Goal: Task Accomplishment & Management: Use online tool/utility

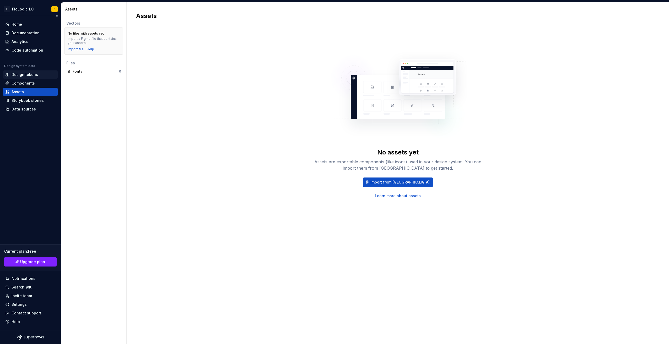
click at [26, 76] on div "Design tokens" at bounding box center [25, 74] width 26 height 5
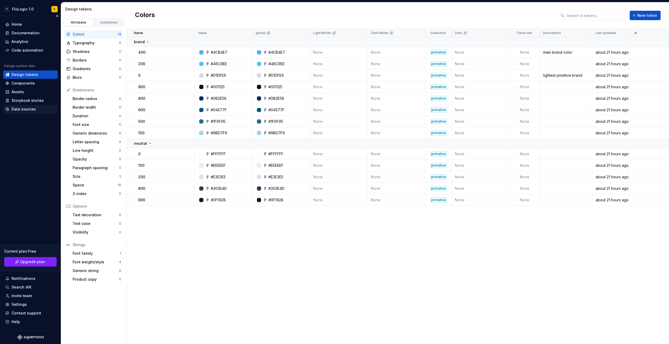
click at [28, 108] on div "Data sources" at bounding box center [24, 109] width 24 height 5
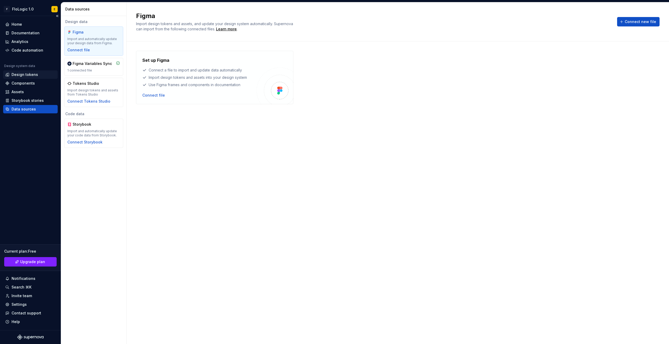
click at [43, 75] on div "Design tokens" at bounding box center [30, 74] width 50 height 5
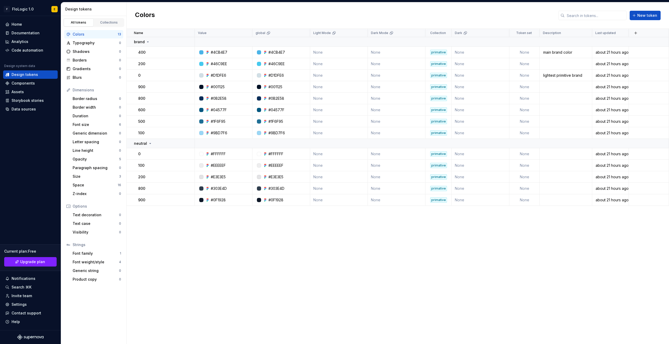
drag, startPoint x: 104, startPoint y: 33, endPoint x: 182, endPoint y: 315, distance: 291.7
click at [182, 315] on div "Name Value global Light Mode Dark Mode Collection Dark Token set Description La…" at bounding box center [398, 187] width 542 height 316
click at [23, 91] on div "Assets" at bounding box center [18, 91] width 12 height 5
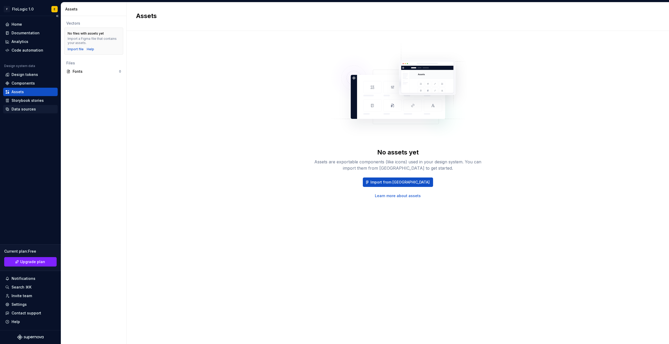
click at [23, 112] on div "Data sources" at bounding box center [30, 109] width 55 height 8
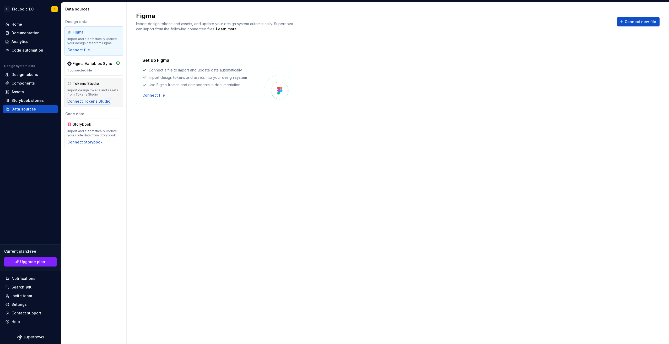
click at [96, 101] on div "Connect Tokens Studio" at bounding box center [88, 101] width 43 height 5
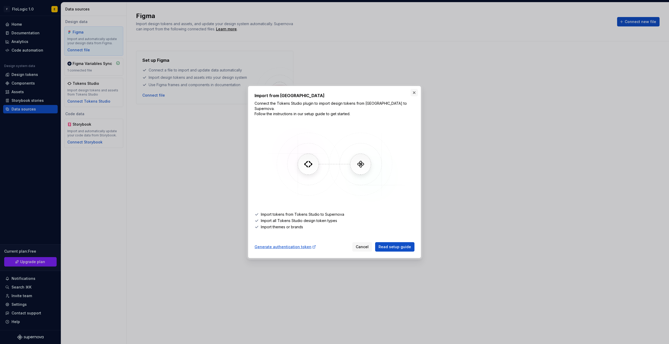
click at [414, 96] on button "button" at bounding box center [413, 92] width 7 height 7
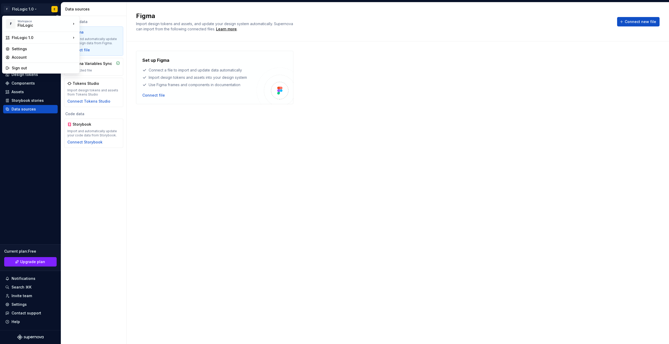
click at [33, 10] on html "F FloLogic 1.0 E Home Documentation Analytics Code automation Design system dat…" at bounding box center [334, 172] width 669 height 344
drag, startPoint x: 150, startPoint y: 127, endPoint x: 142, endPoint y: 126, distance: 8.5
click at [150, 127] on html "F FloLogic 1.0 E Home Documentation Analytics Code automation Design system dat…" at bounding box center [334, 172] width 669 height 344
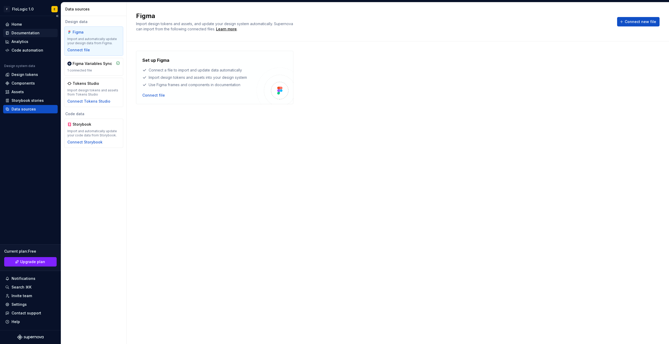
click at [31, 35] on div "Documentation" at bounding box center [26, 32] width 28 height 5
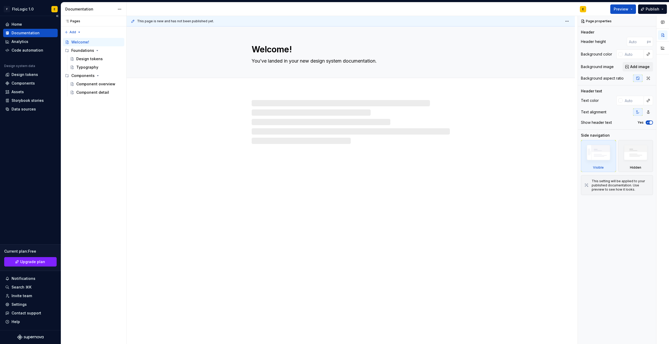
type textarea "*"
click at [29, 39] on div "Analytics" at bounding box center [30, 41] width 50 height 5
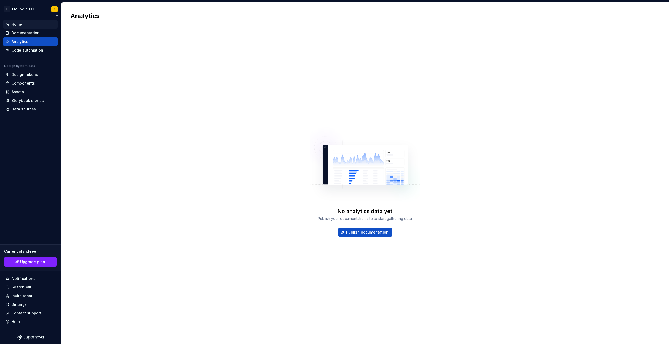
click at [27, 25] on div "Home" at bounding box center [30, 24] width 50 height 5
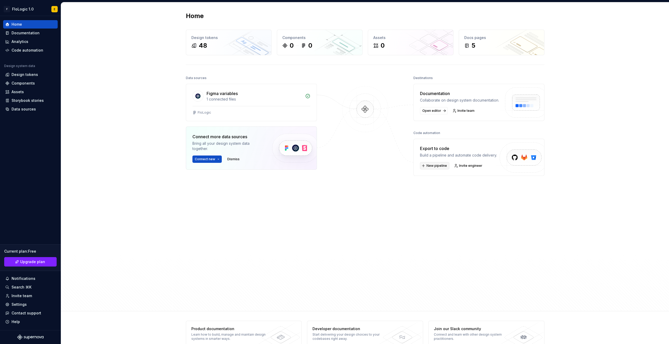
click at [434, 168] on span "New pipeline" at bounding box center [436, 166] width 20 height 4
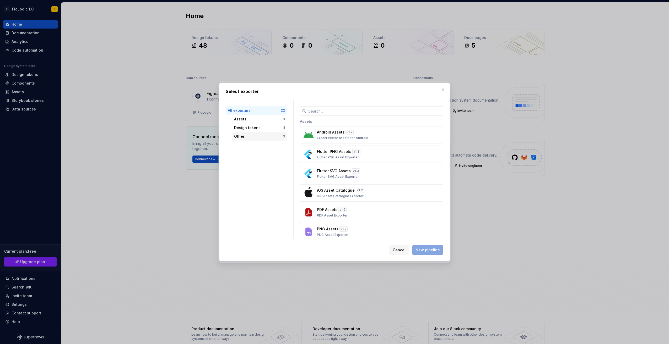
click at [260, 134] on div "Other" at bounding box center [258, 136] width 49 height 5
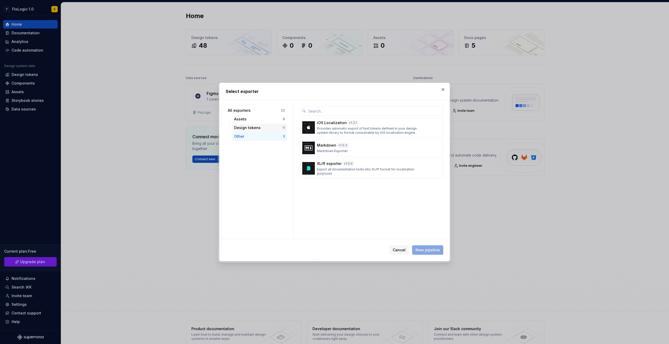
click at [263, 127] on div "Design tokens" at bounding box center [258, 127] width 48 height 5
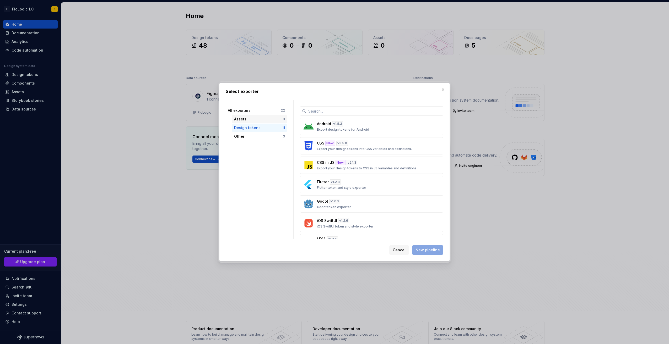
click at [257, 119] on div "Assets" at bounding box center [258, 119] width 49 height 5
click at [253, 128] on div "Design tokens" at bounding box center [258, 127] width 48 height 5
click at [363, 148] on p "Export your design tokens into CSS variables and definitions." at bounding box center [364, 149] width 95 height 4
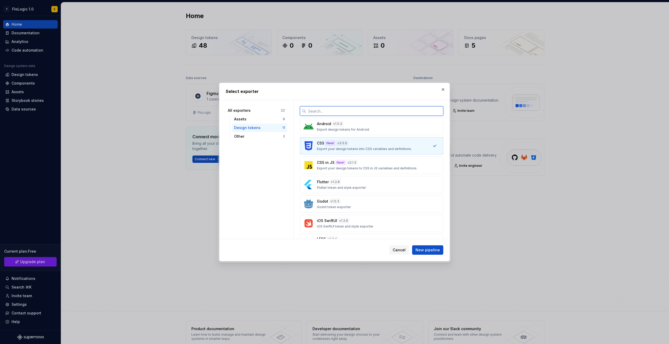
click at [387, 109] on input "text" at bounding box center [374, 110] width 137 height 9
click at [247, 110] on div "All exporters" at bounding box center [254, 110] width 53 height 5
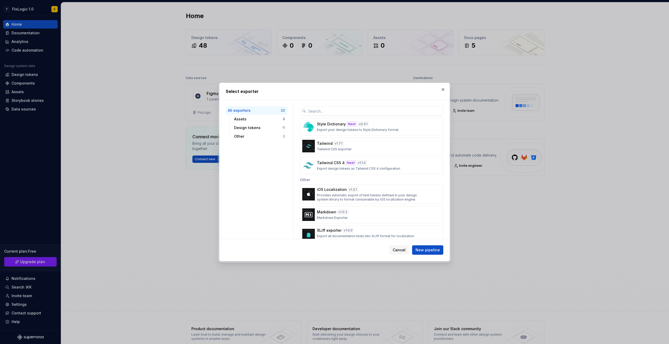
scroll to position [337, 0]
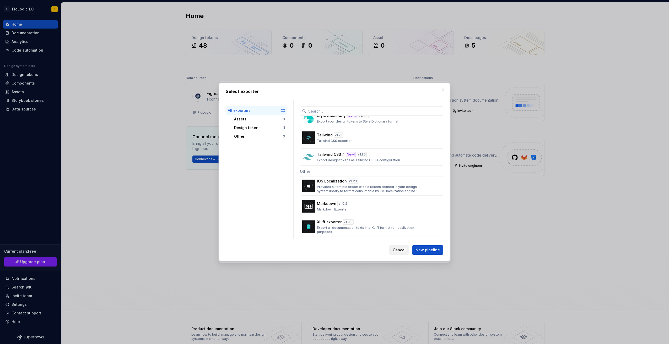
click at [401, 251] on span "Cancel" at bounding box center [399, 250] width 13 height 5
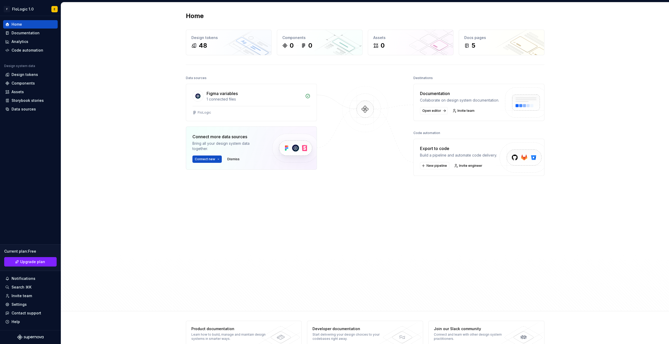
click at [421, 136] on div "Code automation" at bounding box center [426, 132] width 27 height 7
click at [22, 51] on div "Code automation" at bounding box center [28, 50] width 32 height 5
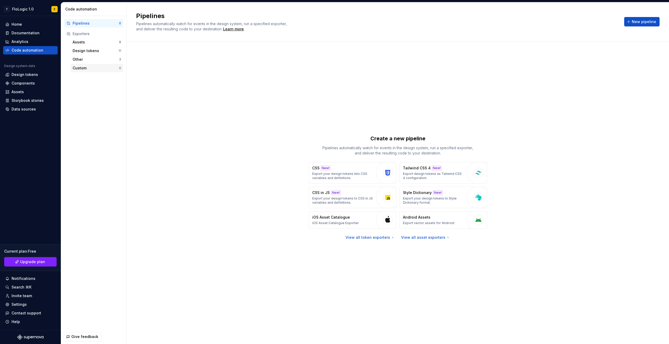
click at [91, 64] on div "Custom 0" at bounding box center [97, 68] width 53 height 8
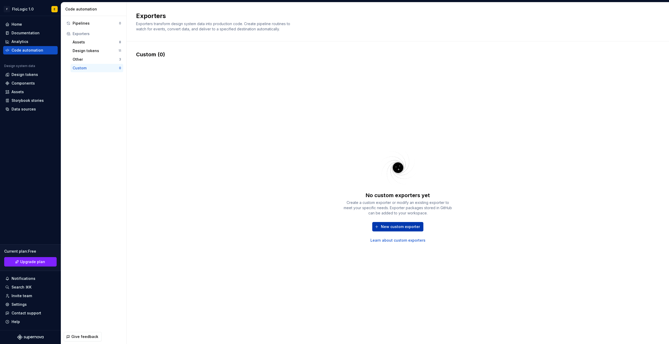
click at [405, 225] on span "New custom exporter" at bounding box center [400, 226] width 39 height 5
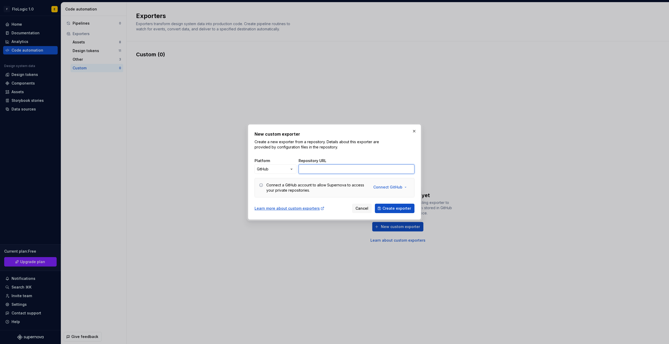
click at [335, 173] on input "Repository URL" at bounding box center [357, 169] width 116 height 9
click at [338, 168] on input "Repository URL" at bounding box center [357, 169] width 116 height 9
paste input "[URL][DOMAIN_NAME]"
type input "[URL][DOMAIN_NAME]"
click at [394, 206] on span "Create exporter" at bounding box center [396, 208] width 29 height 5
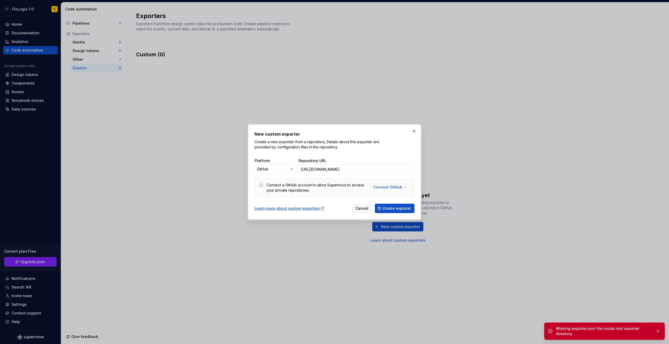
click at [343, 215] on div "New custom exporter Create a new exporter from a repository. Details about this…" at bounding box center [334, 172] width 173 height 95
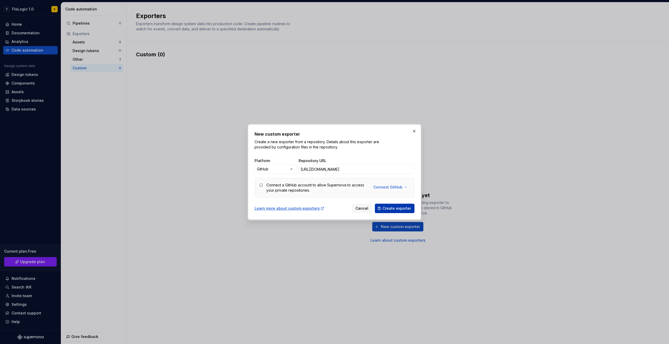
click at [402, 206] on button "Create exporter" at bounding box center [395, 208] width 40 height 9
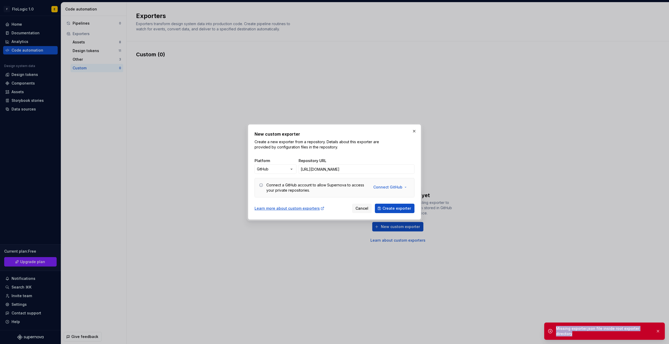
drag, startPoint x: 573, startPoint y: 336, endPoint x: 556, endPoint y: 329, distance: 18.1
click at [556, 329] on div "Missing exporter.json file inside root exporter directory" at bounding box center [603, 331] width 95 height 10
drag, startPoint x: 556, startPoint y: 329, endPoint x: 565, endPoint y: 330, distance: 8.5
copy div "Missing exporter.json file inside root exporter directory"
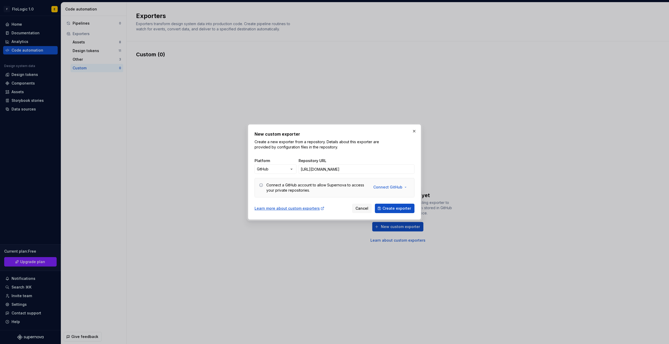
drag, startPoint x: 337, startPoint y: 213, endPoint x: 340, endPoint y: 215, distance: 3.7
click at [338, 214] on div "New custom exporter Create a new exporter from a repository. Details about this…" at bounding box center [334, 172] width 173 height 95
click at [397, 207] on span "Create exporter" at bounding box center [396, 208] width 29 height 5
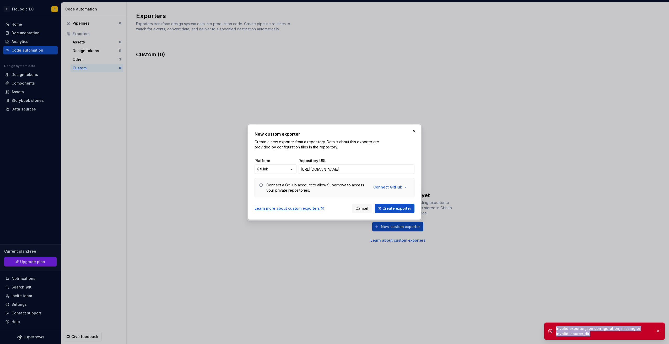
drag, startPoint x: 582, startPoint y: 333, endPoint x: 555, endPoint y: 326, distance: 28.0
click at [555, 326] on div "Invalid exporter.json configuration, missing or invalid 'source_dir'" at bounding box center [604, 331] width 121 height 17
drag, startPoint x: 555, startPoint y: 326, endPoint x: 571, endPoint y: 335, distance: 18.3
copy div "Invalid exporter.json configuration, missing or invalid 'source_dir'"
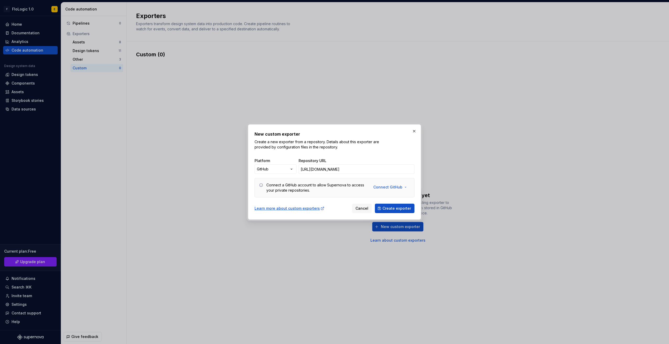
click at [382, 134] on h2 "New custom exporter" at bounding box center [335, 134] width 160 height 6
click at [402, 207] on span "Create exporter" at bounding box center [396, 208] width 29 height 5
drag, startPoint x: 651, startPoint y: 333, endPoint x: 555, endPoint y: 333, distance: 96.5
click at [555, 333] on div "sources.json is required but missing from the package" at bounding box center [604, 334] width 121 height 17
drag, startPoint x: 555, startPoint y: 333, endPoint x: 561, endPoint y: 332, distance: 6.4
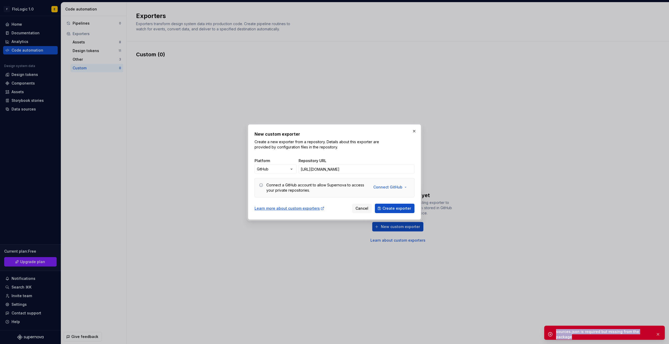
copy div "sources.json is required but missing from the package"
click at [401, 205] on button "Create exporter" at bounding box center [395, 208] width 40 height 9
drag, startPoint x: 601, startPoint y: 336, endPoint x: 552, endPoint y: 329, distance: 49.8
click at [552, 329] on div "Source configuration file defines source id sources but there is no such file" at bounding box center [604, 331] width 121 height 17
drag, startPoint x: 552, startPoint y: 329, endPoint x: 568, endPoint y: 329, distance: 16.3
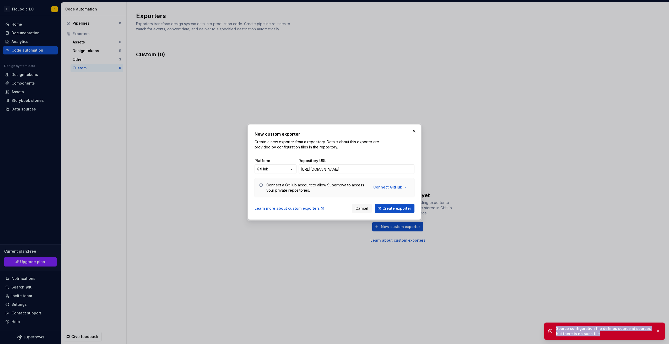
copy div "Source configuration file defines source id sources but there is no such file"
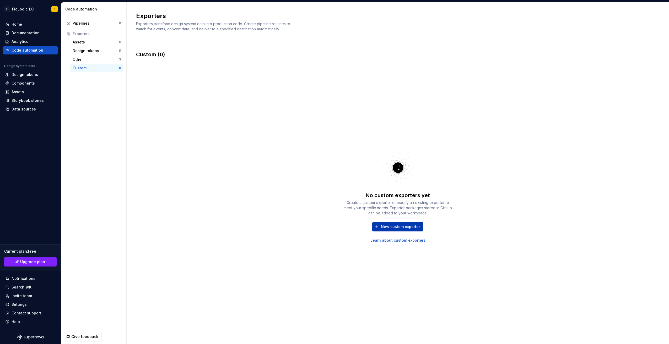
click at [407, 224] on span "New custom exporter" at bounding box center [400, 226] width 39 height 5
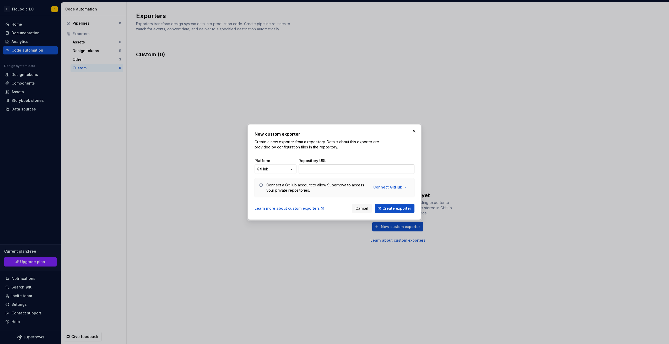
click at [354, 171] on input "Repository URL" at bounding box center [357, 169] width 116 height 9
type input "[URL][DOMAIN_NAME]"
click at [389, 210] on span "Create exporter" at bounding box center [396, 208] width 29 height 5
click at [397, 208] on span "Create exporter" at bounding box center [396, 208] width 29 height 5
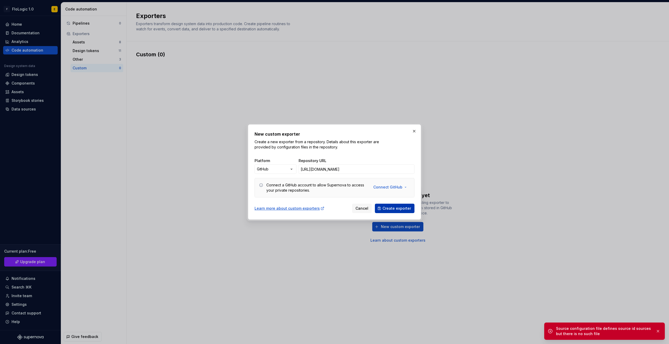
click at [397, 208] on span "Create exporter" at bounding box center [396, 208] width 29 height 5
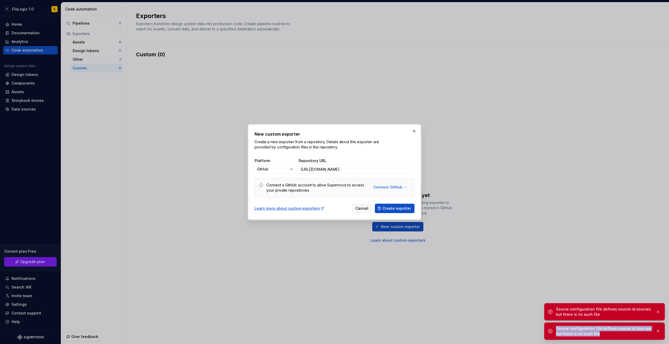
drag, startPoint x: 602, startPoint y: 337, endPoint x: 550, endPoint y: 325, distance: 52.9
click at [550, 325] on div "Source configuration file defines source id sources but there is no such file" at bounding box center [604, 331] width 121 height 17
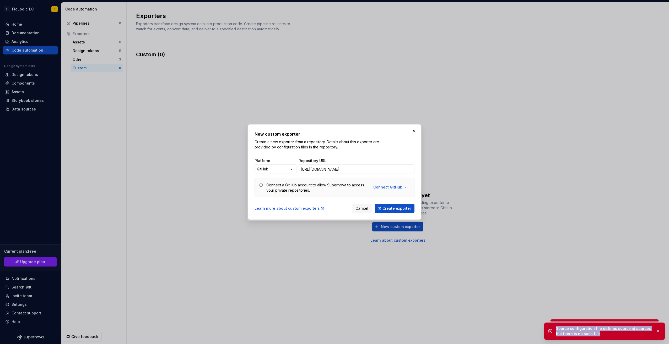
drag, startPoint x: 550, startPoint y: 325, endPoint x: 573, endPoint y: 334, distance: 24.8
copy div "Source configuration file defines source id sources but there is no such file"
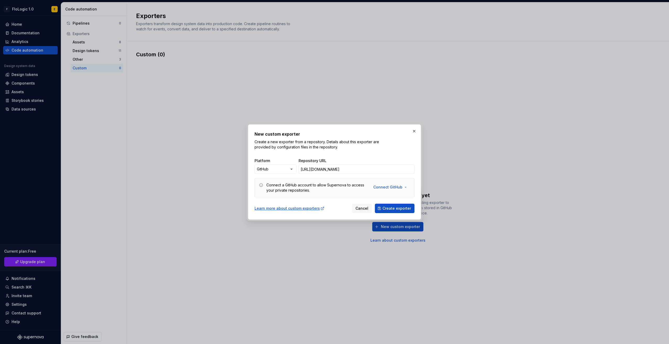
click at [402, 201] on div "New custom exporter Create a new exporter from a repository. Details about this…" at bounding box center [335, 172] width 160 height 82
click at [398, 202] on div "New custom exporter Create a new exporter from a repository. Details about this…" at bounding box center [335, 172] width 160 height 82
click at [397, 209] on span "Create exporter" at bounding box center [396, 208] width 29 height 5
click at [409, 207] on span "Create exporter" at bounding box center [396, 208] width 29 height 5
drag, startPoint x: 651, startPoint y: 333, endPoint x: 557, endPoint y: 328, distance: 93.7
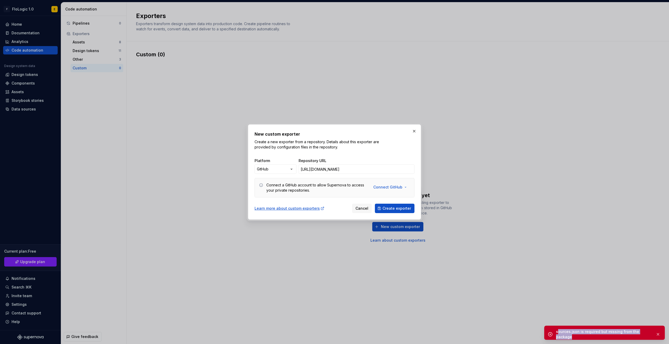
click at [557, 328] on div "sources.json is required but missing from the package" at bounding box center [604, 334] width 121 height 17
drag, startPoint x: 557, startPoint y: 328, endPoint x: 555, endPoint y: 334, distance: 6.6
click at [555, 334] on div "sources.json is required but missing from the package" at bounding box center [604, 334] width 121 height 17
click at [556, 332] on div "sources.json is required but missing from the package" at bounding box center [603, 334] width 95 height 10
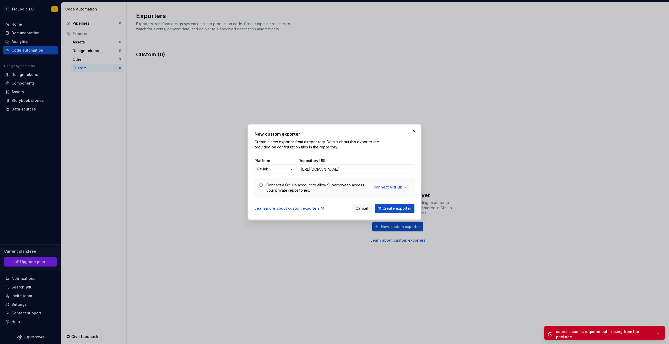
click at [649, 336] on div "sources.json is required but missing from the package" at bounding box center [608, 334] width 105 height 10
drag, startPoint x: 653, startPoint y: 333, endPoint x: 541, endPoint y: 332, distance: 112.2
click at [541, 332] on body "F FloLogic 1.0 E Home Documentation Analytics Code automation Design system dat…" at bounding box center [334, 172] width 669 height 344
drag, startPoint x: 541, startPoint y: 332, endPoint x: 568, endPoint y: 332, distance: 27.3
click at [569, 332] on div "sources.json is required but missing from the package" at bounding box center [603, 334] width 95 height 10
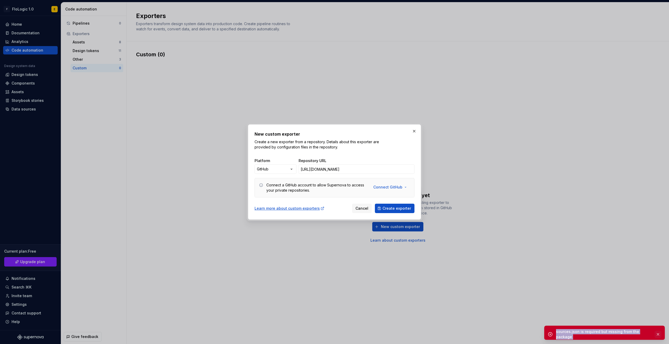
drag, startPoint x: 555, startPoint y: 332, endPoint x: 656, endPoint y: 334, distance: 100.9
click at [656, 334] on div "sources.json is required but missing from the package" at bounding box center [604, 334] width 121 height 17
copy div "sources.json is required but missing from the package"
click at [399, 207] on span "Create exporter" at bounding box center [396, 208] width 29 height 5
click at [582, 338] on div "Source configuration file defines source id 0 but there is no such file" at bounding box center [604, 331] width 121 height 17
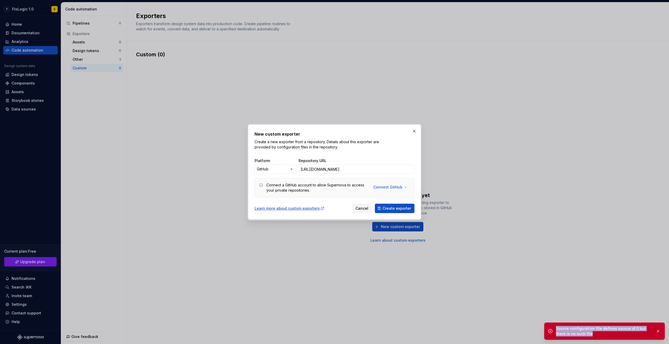
drag, startPoint x: 583, startPoint y: 334, endPoint x: 556, endPoint y: 327, distance: 28.1
click at [556, 327] on div "Source configuration file defines source id 0 but there is no such file" at bounding box center [603, 331] width 95 height 10
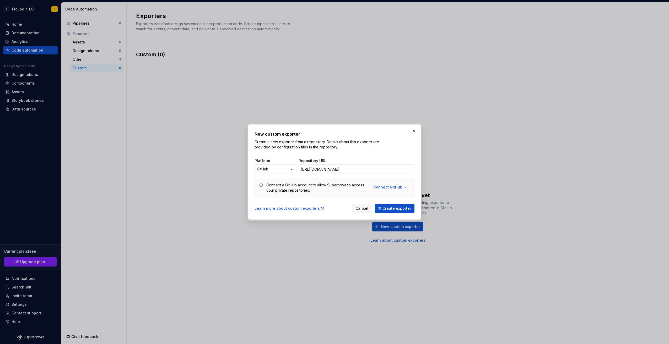
click at [392, 208] on span "Create exporter" at bounding box center [396, 208] width 29 height 5
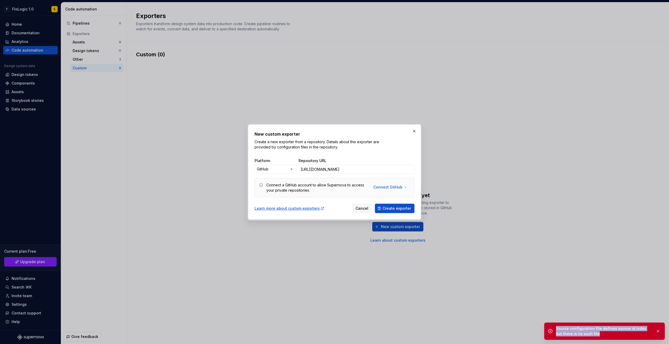
drag, startPoint x: 589, startPoint y: 334, endPoint x: 554, endPoint y: 328, distance: 36.2
click at [554, 328] on div "Source configuration file defines source id index but there is no such file" at bounding box center [604, 331] width 121 height 17
drag, startPoint x: 554, startPoint y: 328, endPoint x: 564, endPoint y: 329, distance: 10.4
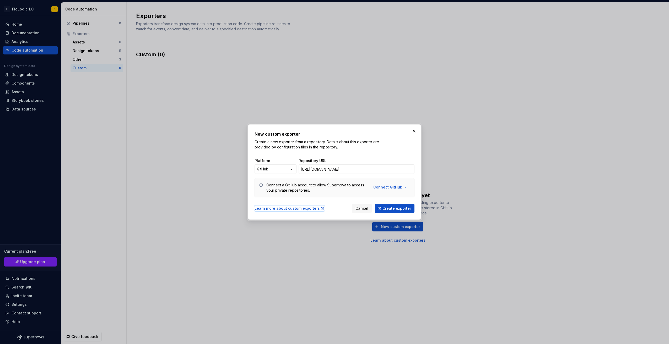
click at [310, 208] on div "Learn more about custom exporters" at bounding box center [290, 208] width 70 height 5
click at [399, 206] on span "Create exporter" at bounding box center [396, 208] width 29 height 5
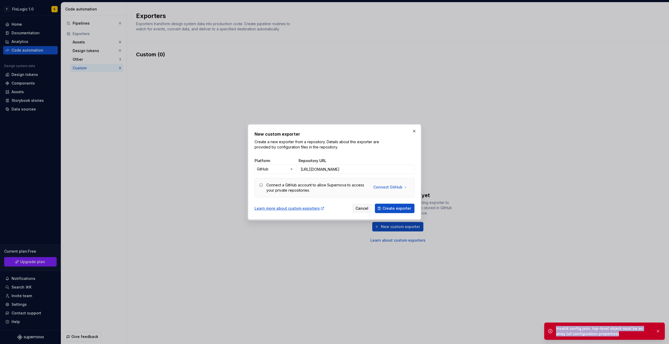
drag, startPoint x: 607, startPoint y: 333, endPoint x: 546, endPoint y: 326, distance: 61.0
click at [546, 326] on div "Invalid config.json, top-level object must be an array (of configuration proper…" at bounding box center [604, 331] width 121 height 17
drag, startPoint x: 546, startPoint y: 326, endPoint x: 571, endPoint y: 333, distance: 25.4
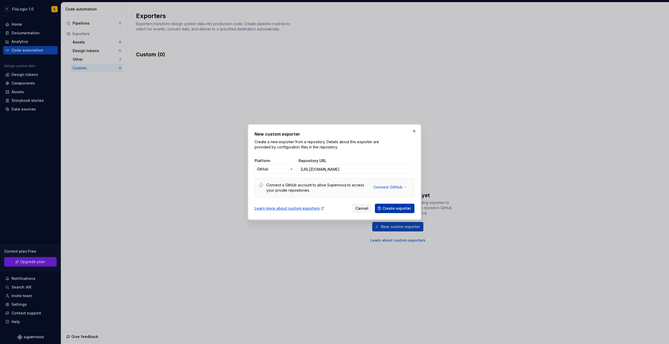
click at [404, 210] on span "Create exporter" at bounding box center [396, 208] width 29 height 5
click at [404, 209] on span "Create exporter" at bounding box center [396, 208] width 29 height 5
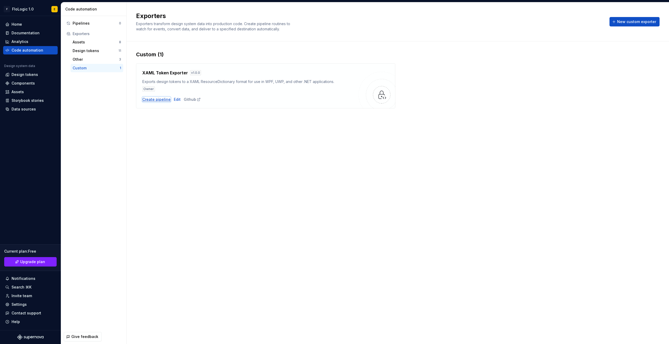
click at [160, 99] on div "Create pipeline" at bounding box center [156, 99] width 28 height 5
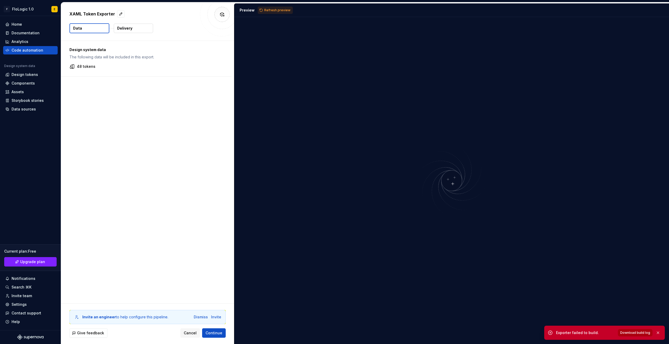
click at [633, 332] on span "Download build log" at bounding box center [635, 333] width 30 height 4
click at [200, 316] on div "Dismiss" at bounding box center [201, 317] width 14 height 5
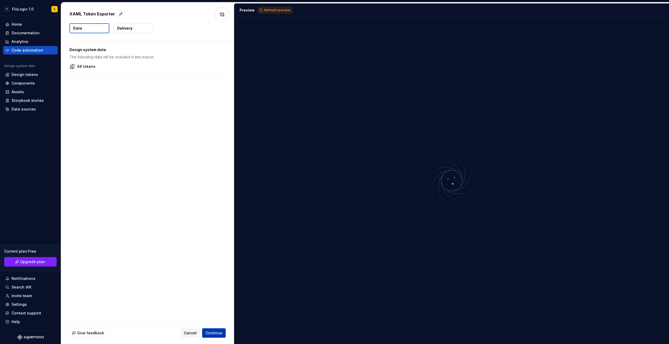
click at [210, 333] on span "Continue" at bounding box center [213, 333] width 17 height 5
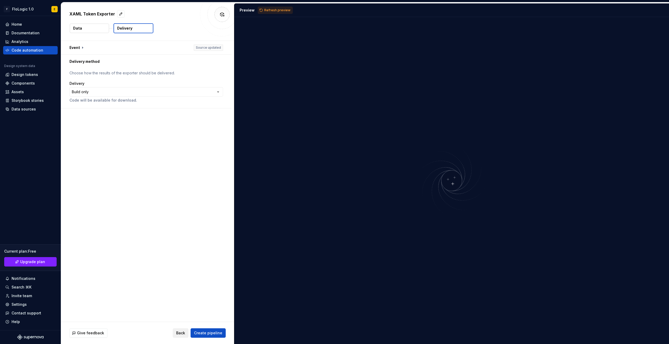
click at [180, 333] on span "Back" at bounding box center [180, 333] width 9 height 5
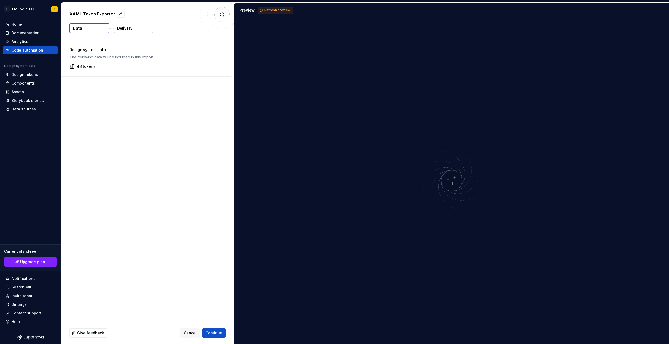
click at [280, 9] on span "Refresh preview" at bounding box center [277, 10] width 26 height 4
click at [635, 334] on span "Download build log" at bounding box center [635, 333] width 30 height 4
click at [190, 332] on span "Cancel" at bounding box center [190, 333] width 13 height 5
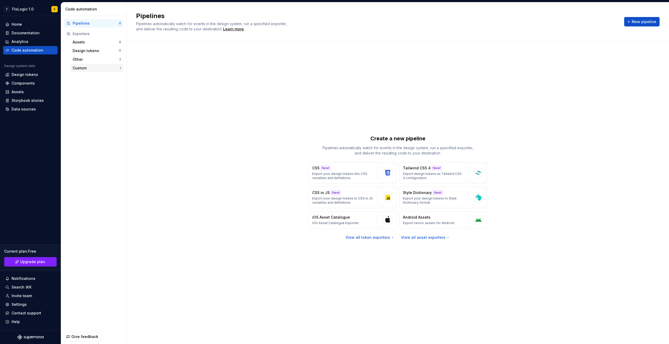
click at [106, 69] on div "Custom" at bounding box center [96, 68] width 47 height 5
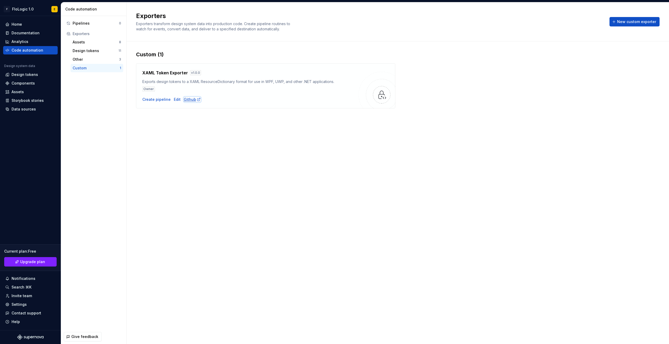
click at [193, 99] on div "Github" at bounding box center [192, 99] width 17 height 5
click at [174, 101] on div "Edit" at bounding box center [177, 99] width 7 height 5
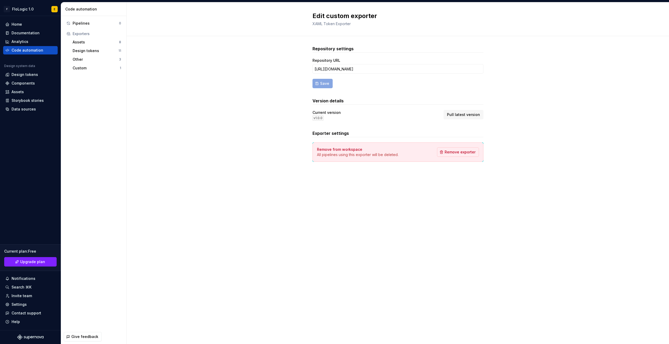
click at [426, 86] on form "Repository URL [URL][DOMAIN_NAME] Save" at bounding box center [397, 73] width 171 height 30
click at [472, 116] on span "Pull latest version" at bounding box center [463, 114] width 33 height 5
click at [322, 83] on form "Repository URL [URL][DOMAIN_NAME] Save" at bounding box center [397, 73] width 171 height 30
click at [115, 66] on div "Custom" at bounding box center [96, 68] width 47 height 5
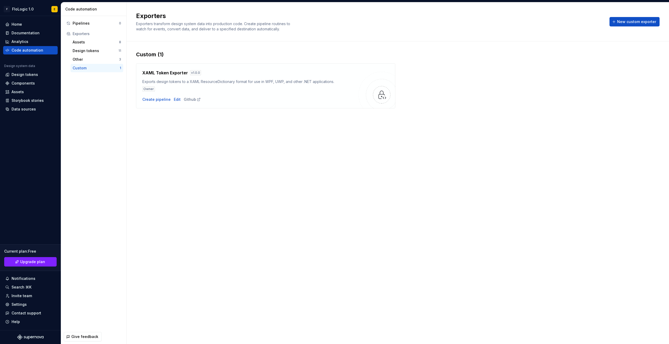
click at [115, 69] on div "Custom" at bounding box center [96, 68] width 47 height 5
click at [159, 101] on div "Create pipeline" at bounding box center [156, 99] width 28 height 5
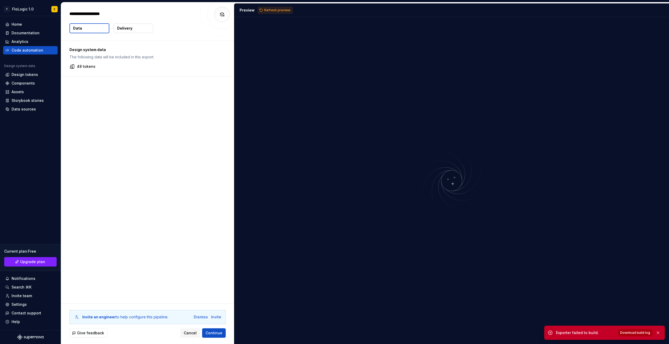
click at [632, 336] on button "Download build log" at bounding box center [635, 332] width 35 height 7
click at [190, 335] on span "Cancel" at bounding box center [190, 333] width 13 height 5
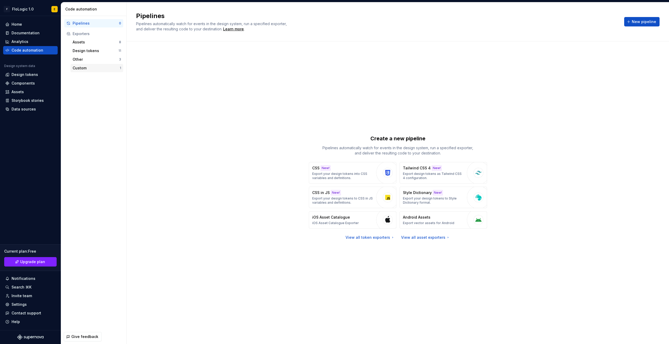
click at [100, 66] on div "Custom" at bounding box center [96, 68] width 47 height 5
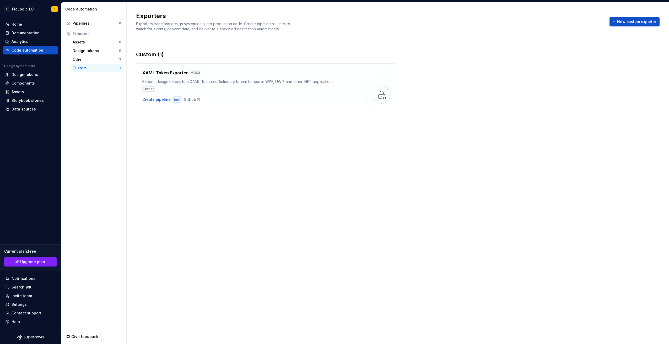
click at [178, 100] on div "Edit" at bounding box center [177, 99] width 7 height 5
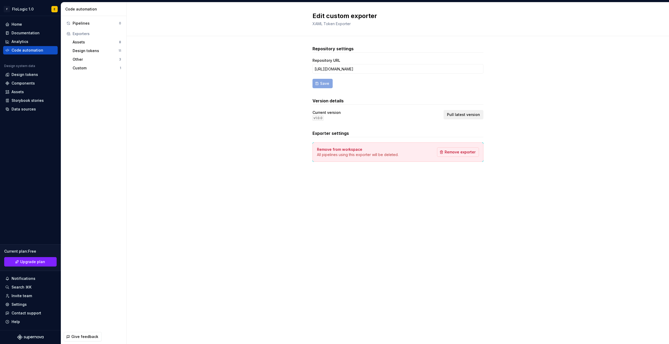
click at [461, 114] on span "Pull latest version" at bounding box center [463, 114] width 33 height 5
click at [101, 66] on div "Custom" at bounding box center [96, 68] width 47 height 5
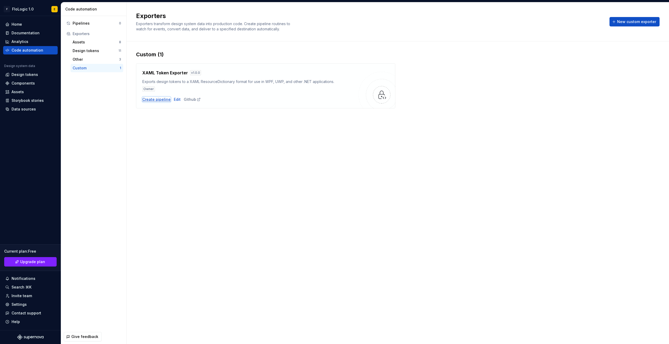
click at [158, 97] on div "Create pipeline" at bounding box center [156, 99] width 28 height 5
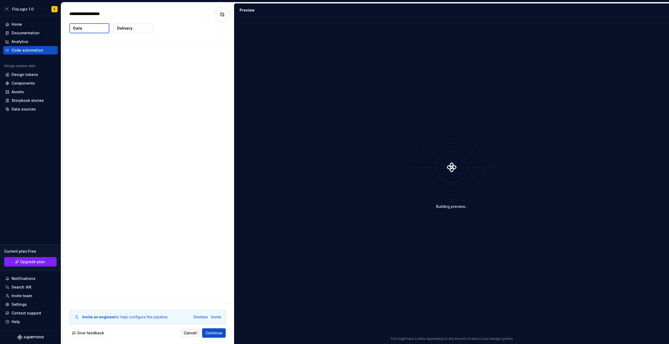
type textarea "*"
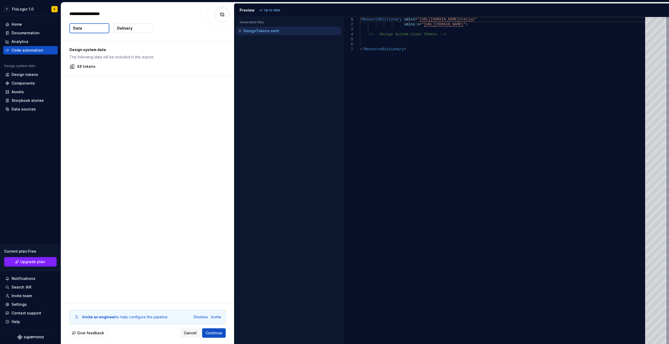
click at [307, 30] on div "DesignTokens.xaml" at bounding box center [288, 30] width 103 height 5
click at [138, 61] on div "Design system data The following data will be included in this export. 48 tokens" at bounding box center [146, 59] width 170 height 36
click at [89, 54] on div "Design system data The following data will be included in this export." at bounding box center [146, 53] width 154 height 13
click at [247, 9] on div "Preview" at bounding box center [247, 10] width 15 height 5
click at [285, 15] on div "Preview Up to date" at bounding box center [451, 10] width 435 height 14
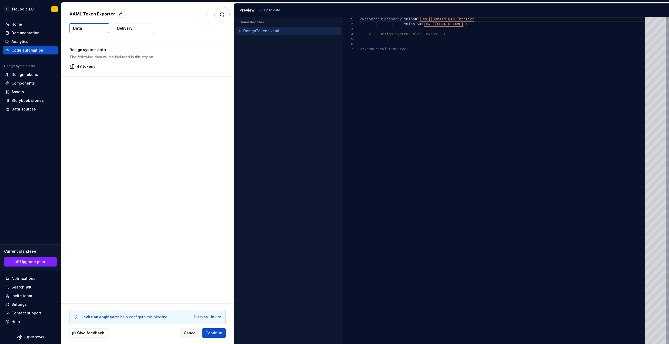
click at [273, 13] on div "Preview Up to date" at bounding box center [451, 10] width 435 height 14
type textarea "**********"
click at [426, 39] on div "< ResourceDictionary xmlns = " [URL][DOMAIN_NAME] ntation " xmlns:x = " [URL][D…" at bounding box center [504, 180] width 288 height 327
click at [412, 46] on div "< ResourceDictionary xmlns = " [URL][DOMAIN_NAME] ntation " xmlns:x = " [URL][D…" at bounding box center [504, 180] width 288 height 327
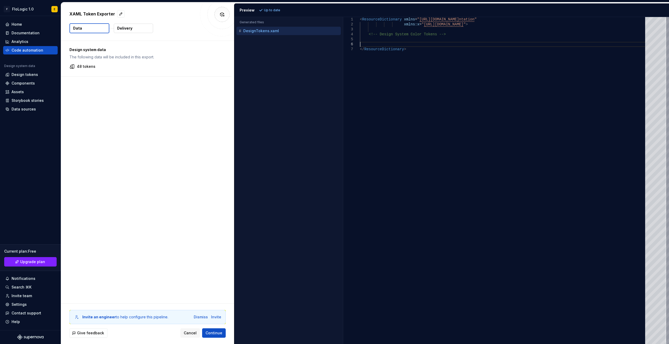
click at [475, 42] on div "< ResourceDictionary xmlns = " [URL][DOMAIN_NAME] ntation " xmlns:x = " [URL][D…" at bounding box center [504, 180] width 288 height 327
click at [136, 30] on button "Delivery" at bounding box center [133, 28] width 39 height 9
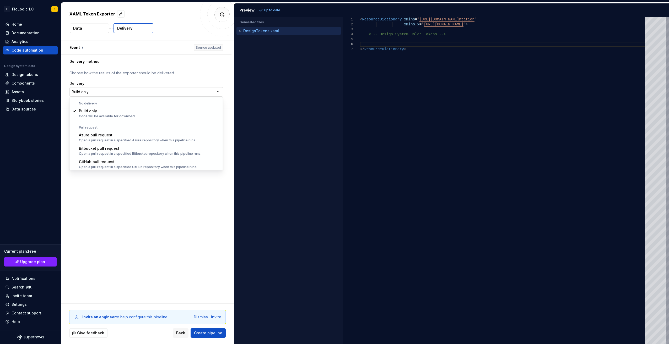
click at [93, 90] on html "**********" at bounding box center [334, 172] width 669 height 344
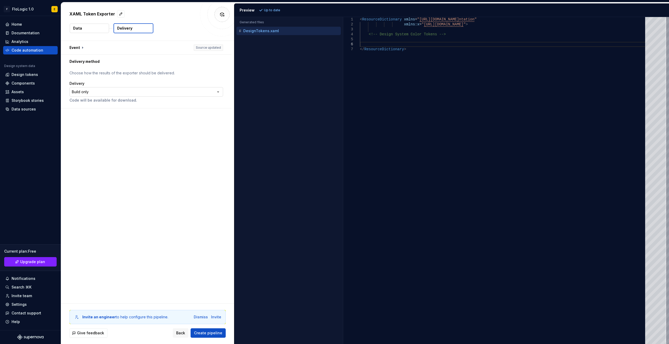
click at [93, 90] on html "**********" at bounding box center [334, 172] width 669 height 344
click at [80, 27] on p "Data" at bounding box center [77, 28] width 9 height 5
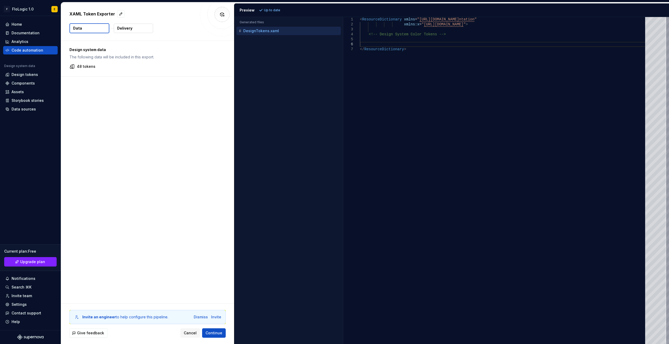
click at [102, 62] on div "Design system data The following data will be included in this export. 48 tokens" at bounding box center [146, 59] width 170 height 36
click at [92, 66] on p "48 tokens" at bounding box center [86, 66] width 19 height 5
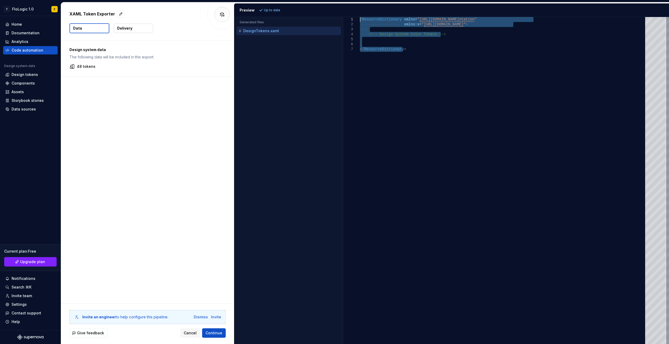
drag, startPoint x: 438, startPoint y: 56, endPoint x: 359, endPoint y: 15, distance: 88.4
click at [360, 17] on div "< ResourceDictionary xmlns = " [URL][DOMAIN_NAME] ntation " xmlns:x = " [URL][D…" at bounding box center [504, 180] width 288 height 327
click at [190, 333] on span "Cancel" at bounding box center [190, 333] width 13 height 5
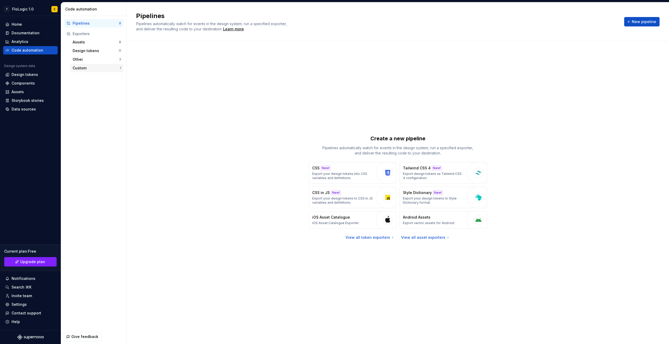
click at [93, 64] on div "Custom 1" at bounding box center [97, 68] width 53 height 8
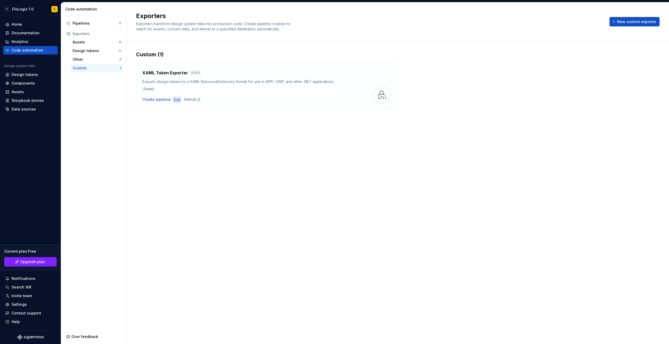
click at [175, 101] on div "Edit" at bounding box center [177, 99] width 7 height 5
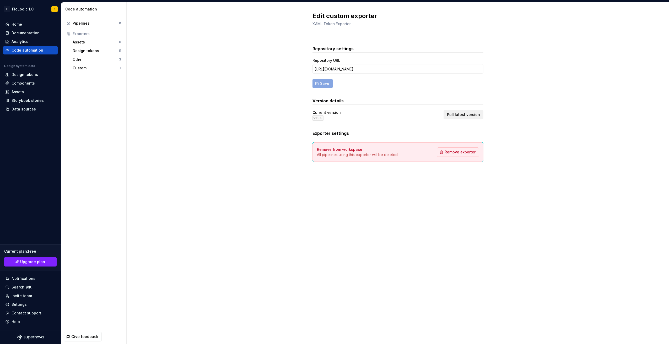
click at [459, 117] on span "Pull latest version" at bounding box center [463, 114] width 33 height 5
click at [82, 72] on div "Pipelines 0 Exporters Assets 8 Design tokens 11 Other 3 Custom 1" at bounding box center [93, 45] width 65 height 59
click at [84, 66] on div "Custom" at bounding box center [96, 68] width 47 height 5
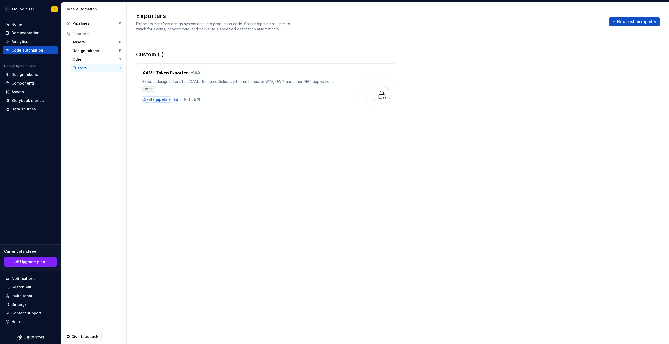
click at [142, 100] on div "Create pipeline" at bounding box center [156, 99] width 28 height 5
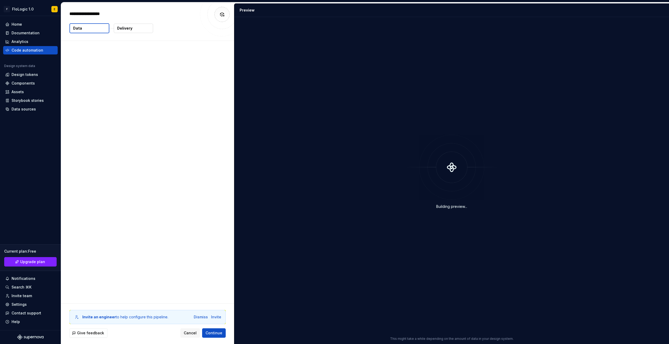
type textarea "*"
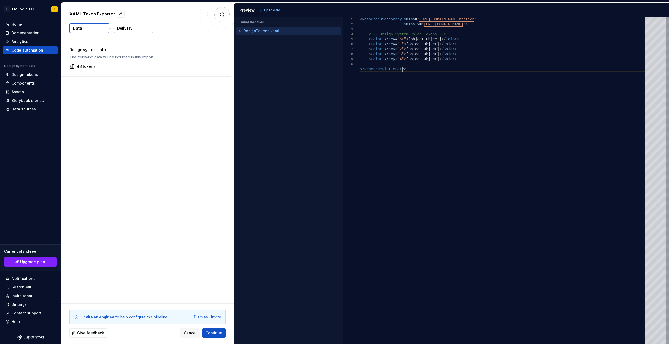
type textarea "**********"
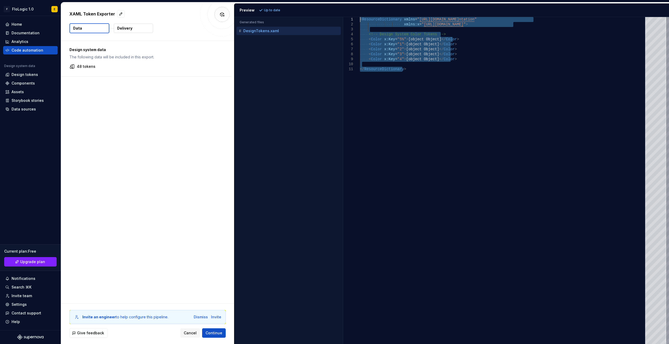
drag, startPoint x: 449, startPoint y: 68, endPoint x: 347, endPoint y: 14, distance: 116.1
click at [360, 17] on div "< ResourceDictionary xmlns = " [URL][DOMAIN_NAME] ntation " xmlns:x = " [URL][D…" at bounding box center [504, 180] width 288 height 327
click at [90, 28] on button "Data" at bounding box center [89, 28] width 40 height 10
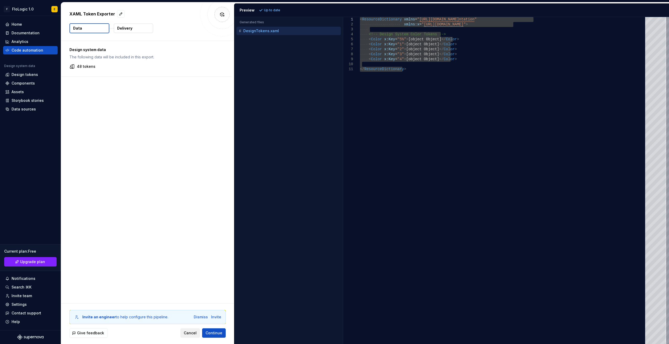
click at [191, 333] on span "Cancel" at bounding box center [190, 333] width 13 height 5
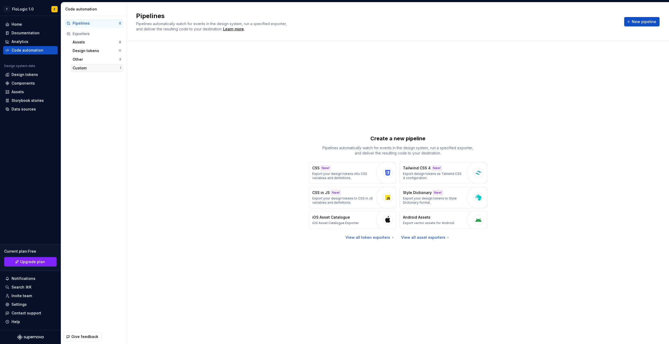
click at [92, 68] on div "Custom" at bounding box center [96, 68] width 47 height 5
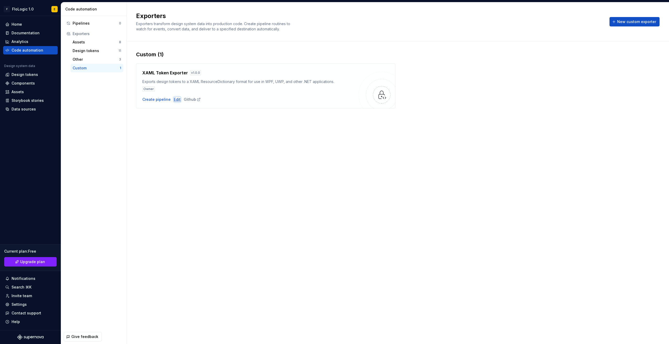
click at [174, 99] on div "Edit" at bounding box center [177, 99] width 7 height 5
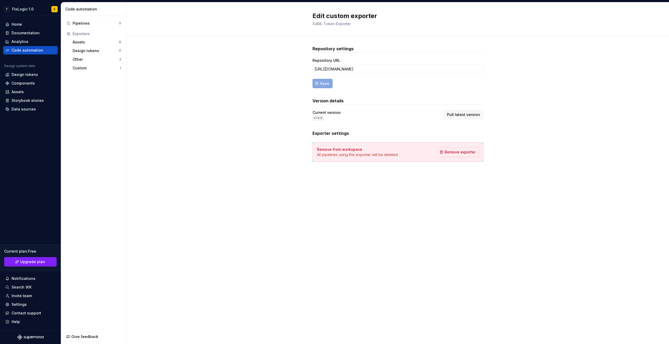
click at [453, 113] on span "Pull latest version" at bounding box center [463, 114] width 33 height 5
click at [90, 66] on div "Custom" at bounding box center [96, 68] width 47 height 5
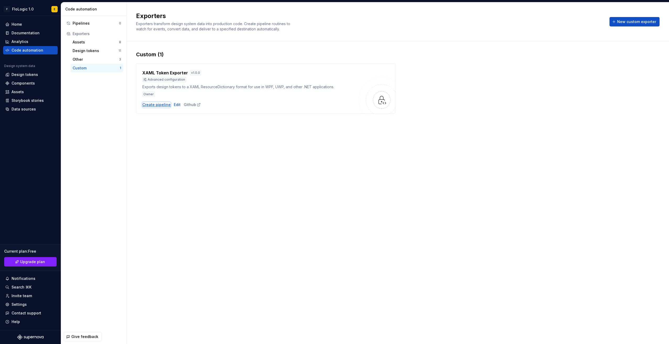
click at [160, 106] on div "Create pipeline" at bounding box center [156, 104] width 28 height 5
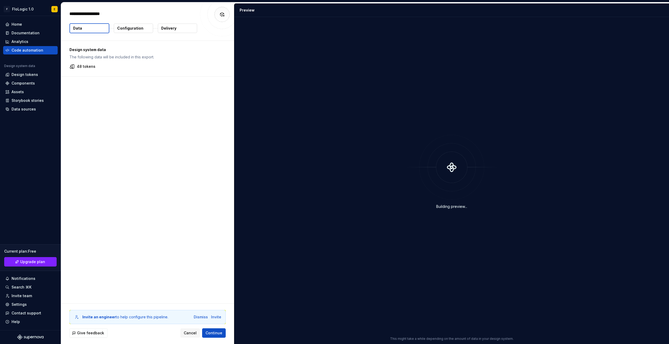
type textarea "*"
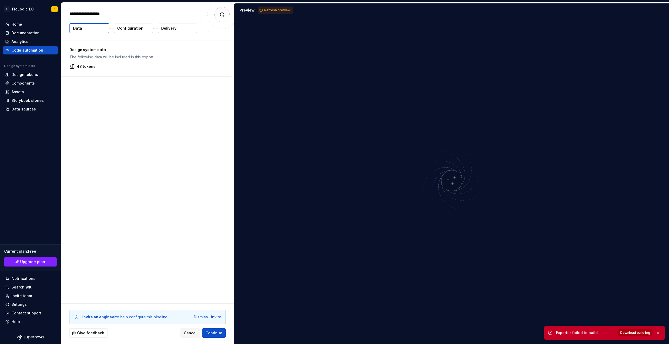
click at [635, 333] on span "Download build log" at bounding box center [635, 333] width 30 height 4
click at [185, 333] on button "Cancel" at bounding box center [190, 333] width 20 height 9
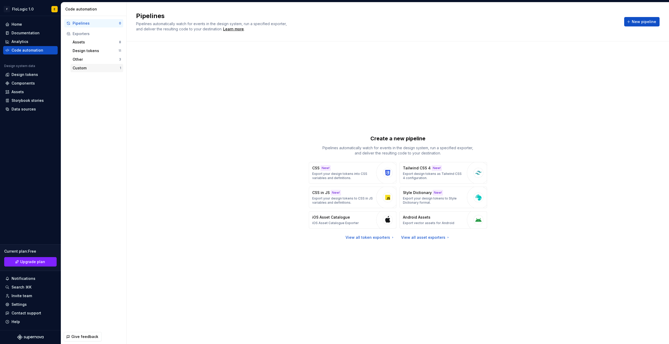
click at [111, 70] on div "Custom" at bounding box center [96, 68] width 47 height 5
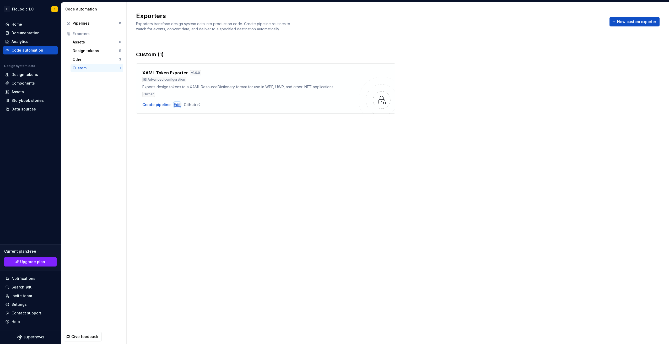
click at [178, 106] on div "Edit" at bounding box center [177, 104] width 7 height 5
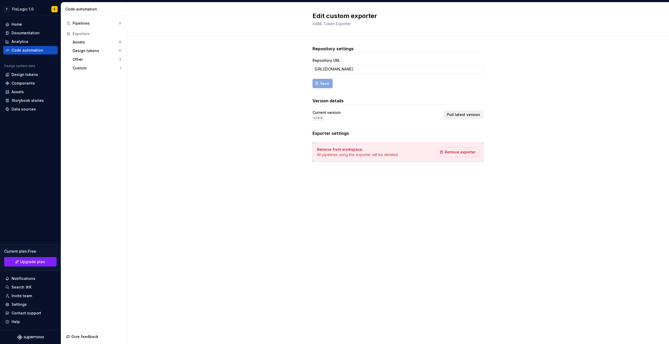
click at [471, 114] on span "Pull latest version" at bounding box center [463, 114] width 33 height 5
click at [90, 66] on div "Custom" at bounding box center [96, 68] width 47 height 5
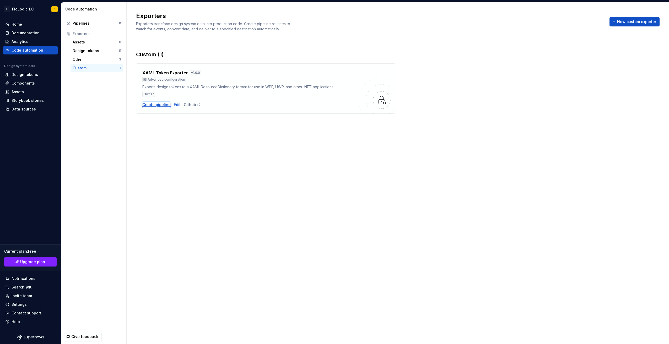
click at [161, 107] on div "Create pipeline" at bounding box center [156, 104] width 28 height 5
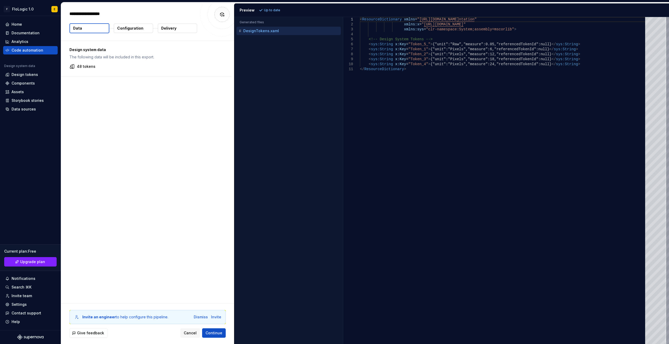
type textarea "*"
click at [445, 118] on div "< ResourceDictionary xmlns = " http://schemas.microsoft.com/winfx/2006/xaml/pre…" at bounding box center [504, 180] width 288 height 327
type textarea "**********"
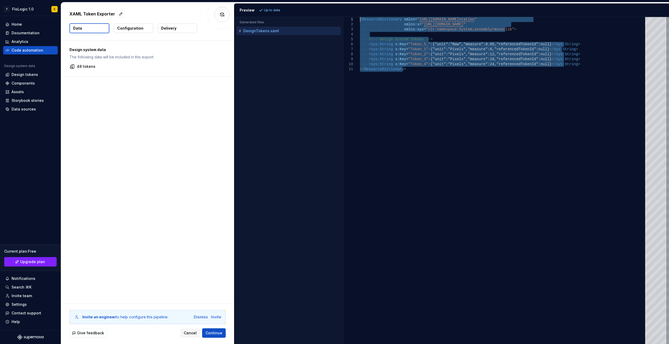
drag, startPoint x: 419, startPoint y: 69, endPoint x: 357, endPoint y: 18, distance: 80.5
click at [360, 18] on div "< ResourceDictionary xmlns = " http://schemas.microsoft.com/winfx/2006/xaml/pre…" at bounding box center [504, 180] width 288 height 327
click at [194, 334] on span "Cancel" at bounding box center [190, 333] width 13 height 5
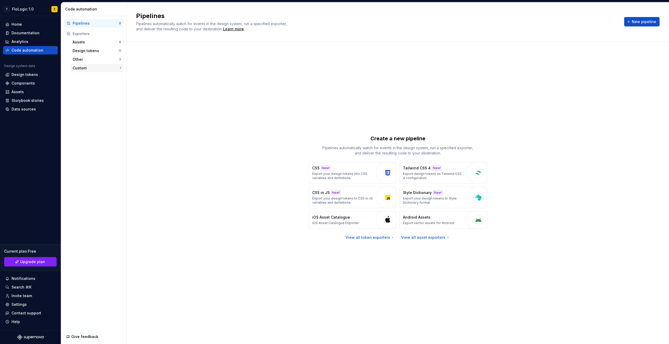
click at [88, 66] on div "Custom" at bounding box center [96, 68] width 47 height 5
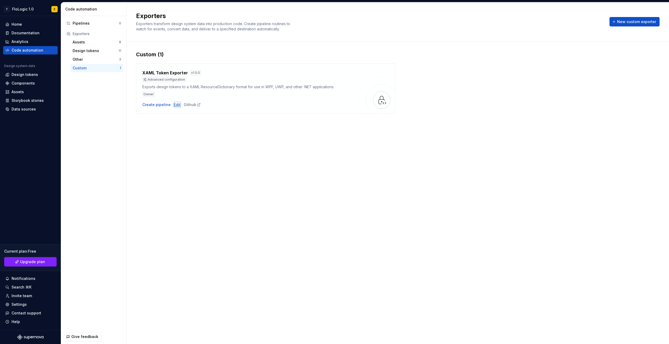
click at [174, 104] on div "Edit" at bounding box center [177, 104] width 7 height 5
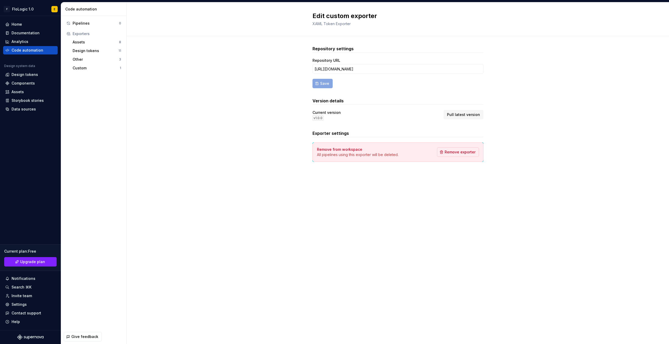
click at [469, 117] on button "Pull latest version" at bounding box center [463, 114] width 40 height 9
click at [461, 119] on button "Pull latest version" at bounding box center [463, 114] width 40 height 9
drag, startPoint x: 321, startPoint y: 117, endPoint x: 301, endPoint y: 116, distance: 20.2
click at [301, 116] on div "Repository settings Repository URL https://github.com/etscott98/supernova-xaml-…" at bounding box center [398, 109] width 542 height 146
drag, startPoint x: 301, startPoint y: 116, endPoint x: 295, endPoint y: 104, distance: 13.6
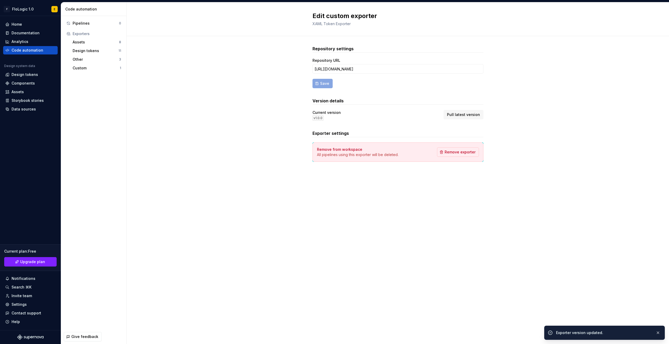
click at [295, 104] on div "Repository settings Repository URL https://github.com/etscott98/supernova-xaml-…" at bounding box center [398, 109] width 542 height 146
click at [81, 69] on div "Custom" at bounding box center [96, 68] width 47 height 5
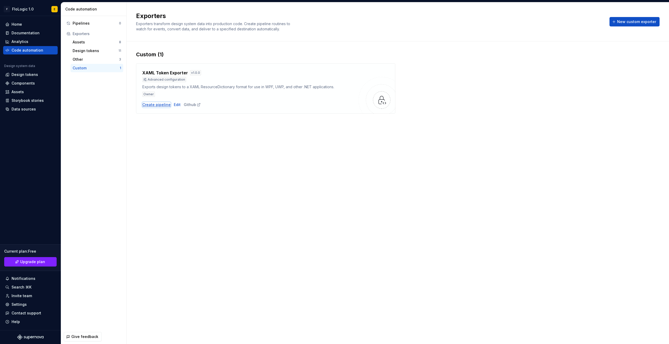
click at [163, 103] on div "Create pipeline" at bounding box center [156, 104] width 28 height 5
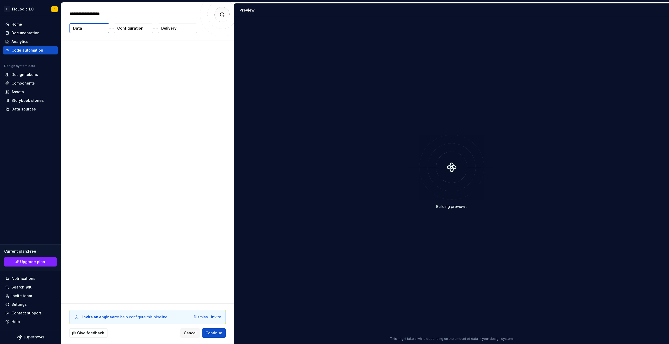
type textarea "*"
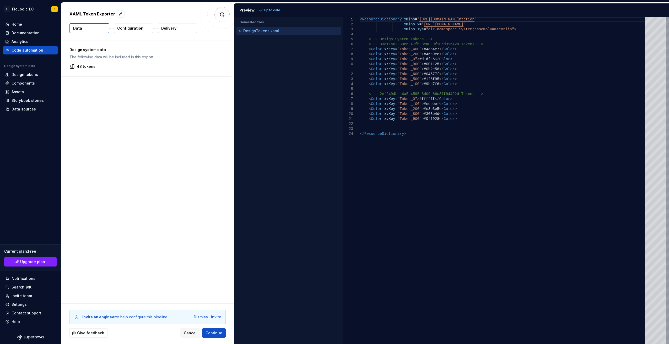
click at [100, 62] on div "Design system data The following data will be included in this export. 48 tokens" at bounding box center [146, 59] width 170 height 36
click at [80, 63] on div "Design system data The following data will be included in this export. 48 tokens" at bounding box center [146, 59] width 170 height 36
drag, startPoint x: 289, startPoint y: 101, endPoint x: 293, endPoint y: 101, distance: 4.5
click at [293, 101] on div "Accessibility guide for tree . Navigate the tree with the arrow keys. Common tr…" at bounding box center [288, 184] width 109 height 319
type textarea "**********"
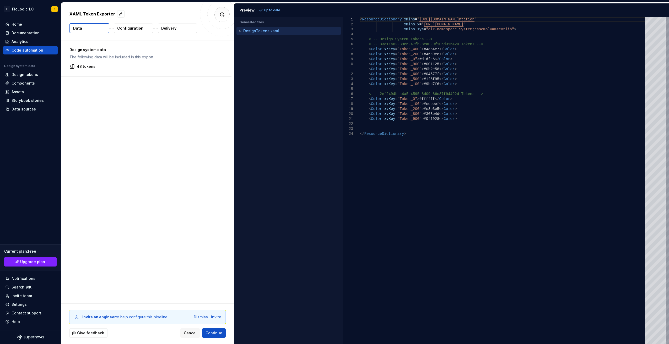
click at [529, 125] on div "< ResourceDictionary xmlns = " http://schemas.microsoft.com/winfx/2006/xaml/pre…" at bounding box center [504, 180] width 288 height 327
click at [586, 184] on div "< ResourceDictionary xmlns = " http://schemas.microsoft.com/winfx/2006/xaml/pre…" at bounding box center [504, 180] width 288 height 327
click at [597, 244] on div "< ResourceDictionary xmlns = " http://schemas.microsoft.com/winfx/2006/xaml/pre…" at bounding box center [504, 180] width 288 height 327
click at [523, 188] on div "< ResourceDictionary xmlns = " http://schemas.microsoft.com/winfx/2006/xaml/pre…" at bounding box center [504, 180] width 288 height 327
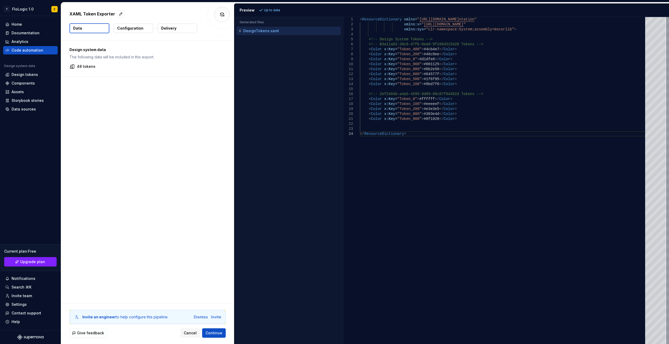
click at [372, 204] on div "< ResourceDictionary xmlns = " http://schemas.microsoft.com/winfx/2006/xaml/pre…" at bounding box center [504, 180] width 288 height 327
